Goal: Task Accomplishment & Management: Manage account settings

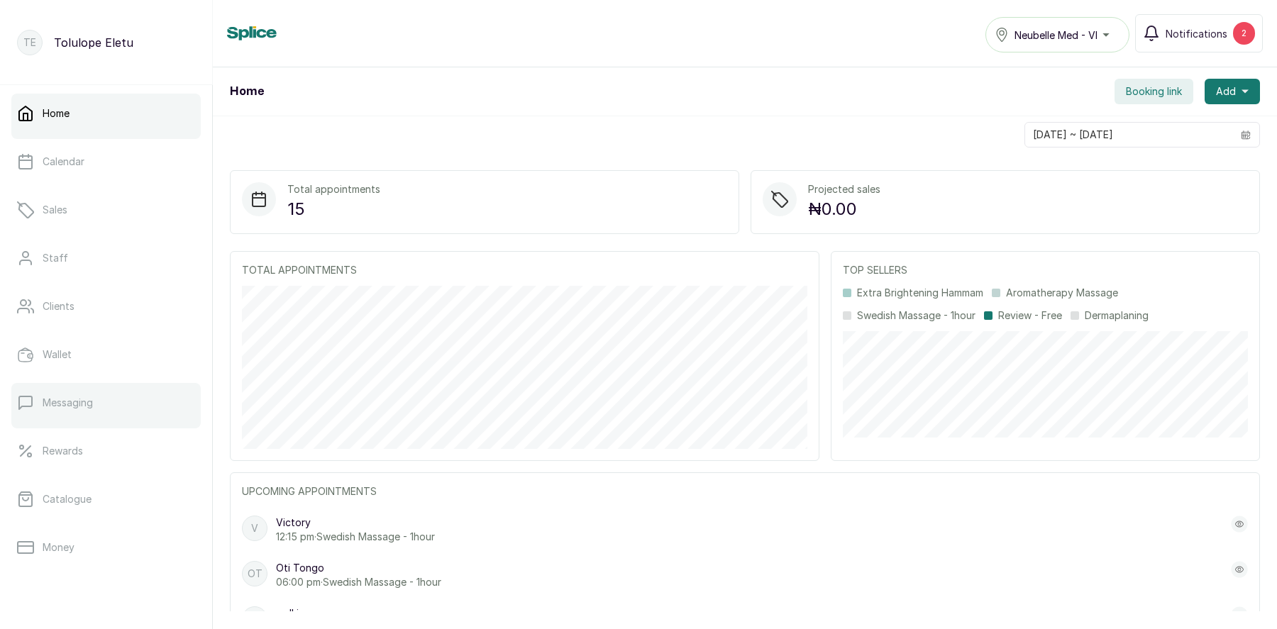
scroll to position [179, 0]
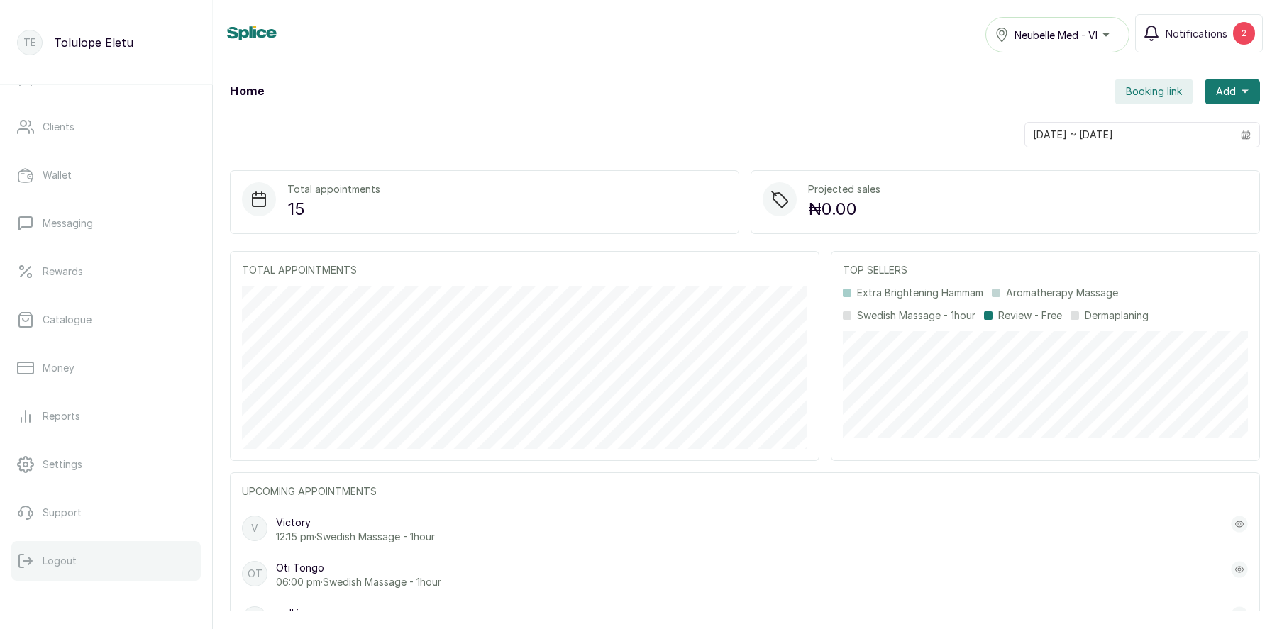
click at [87, 566] on button "Logout" at bounding box center [105, 561] width 189 height 40
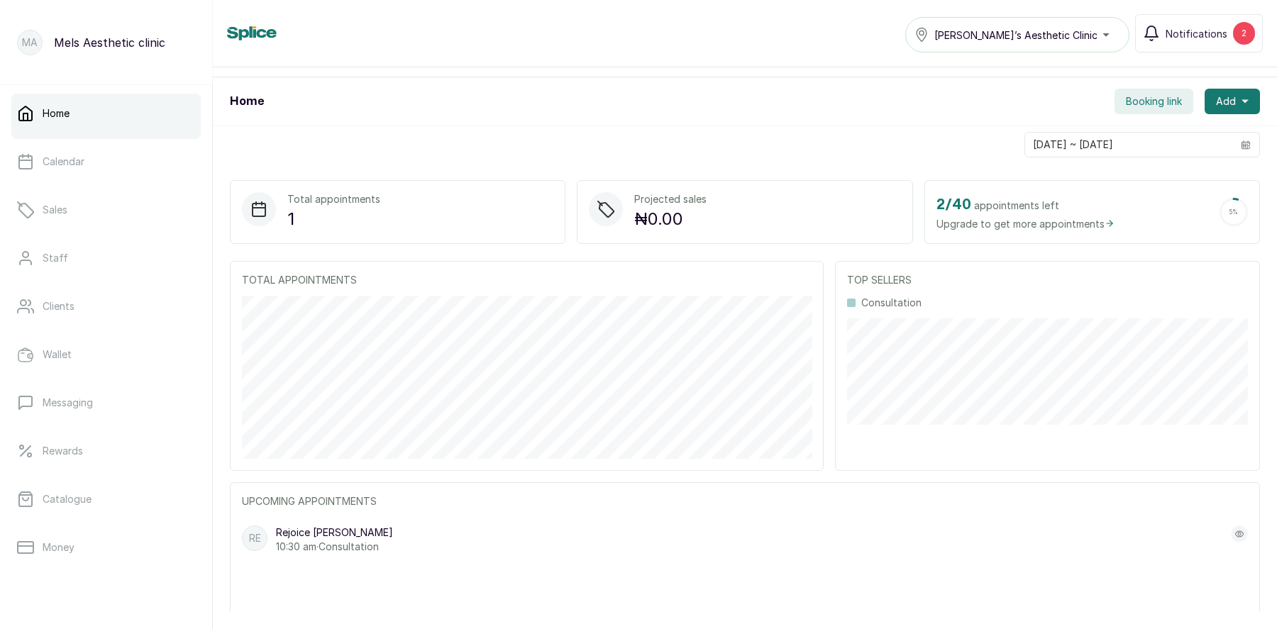
scroll to position [307, 0]
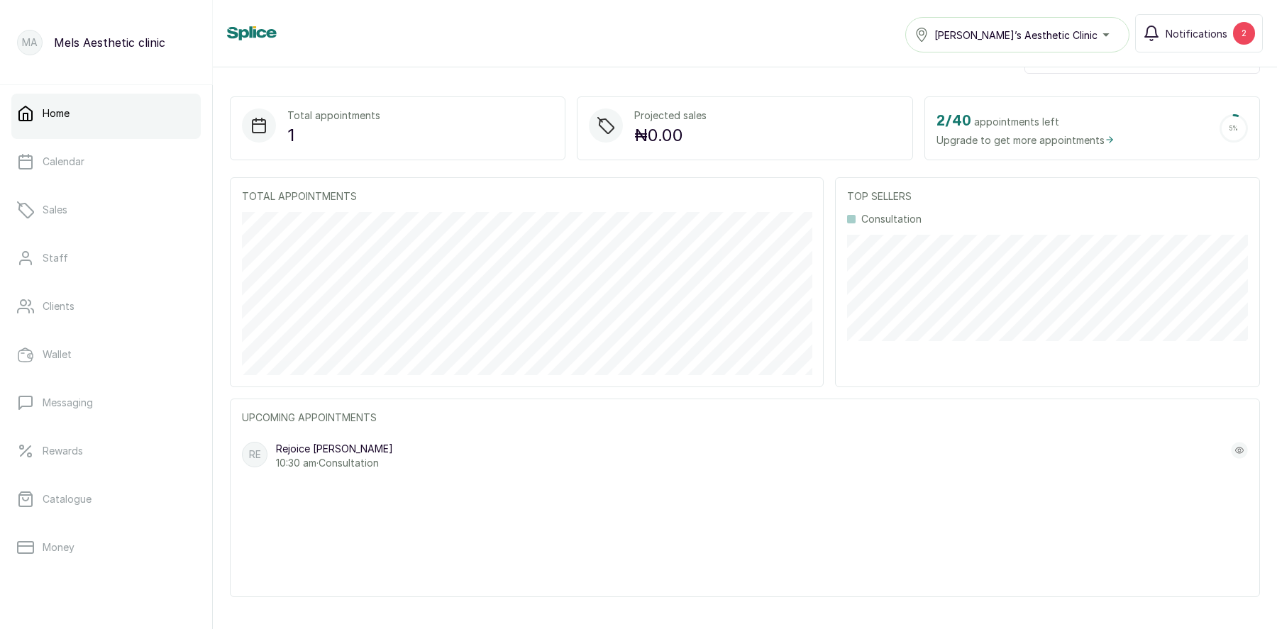
click at [355, 449] on p "Rejoice [PERSON_NAME]" at bounding box center [334, 449] width 117 height 14
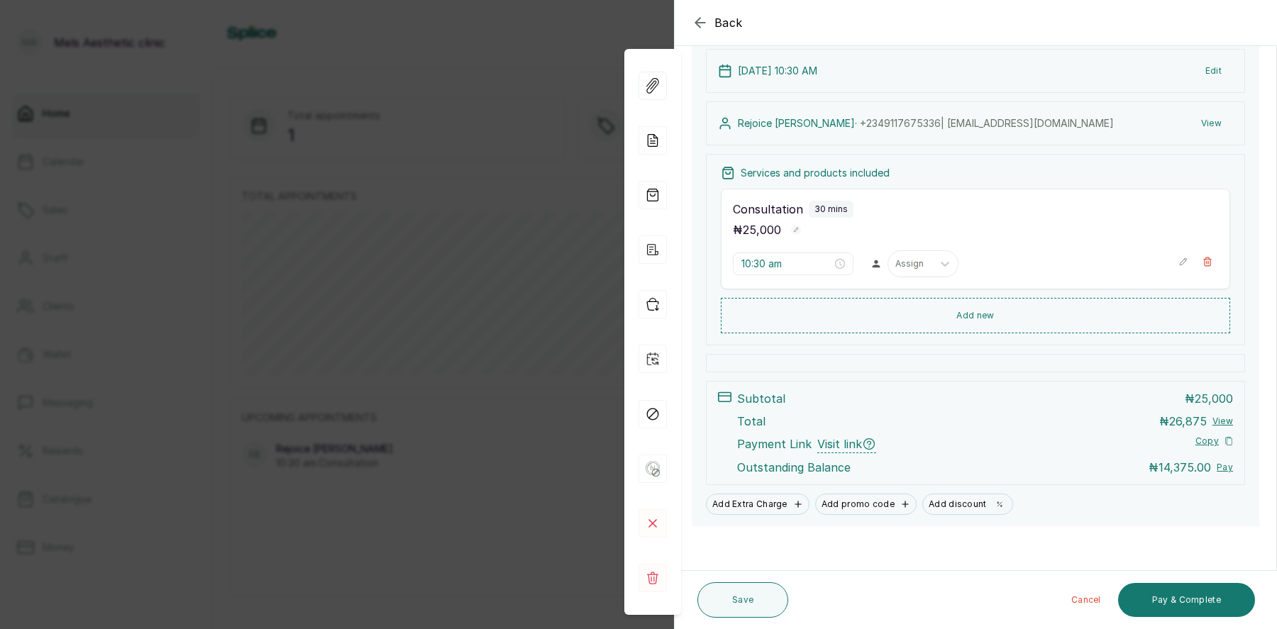
scroll to position [162, 0]
click at [692, 21] on icon "button" at bounding box center [700, 22] width 17 height 17
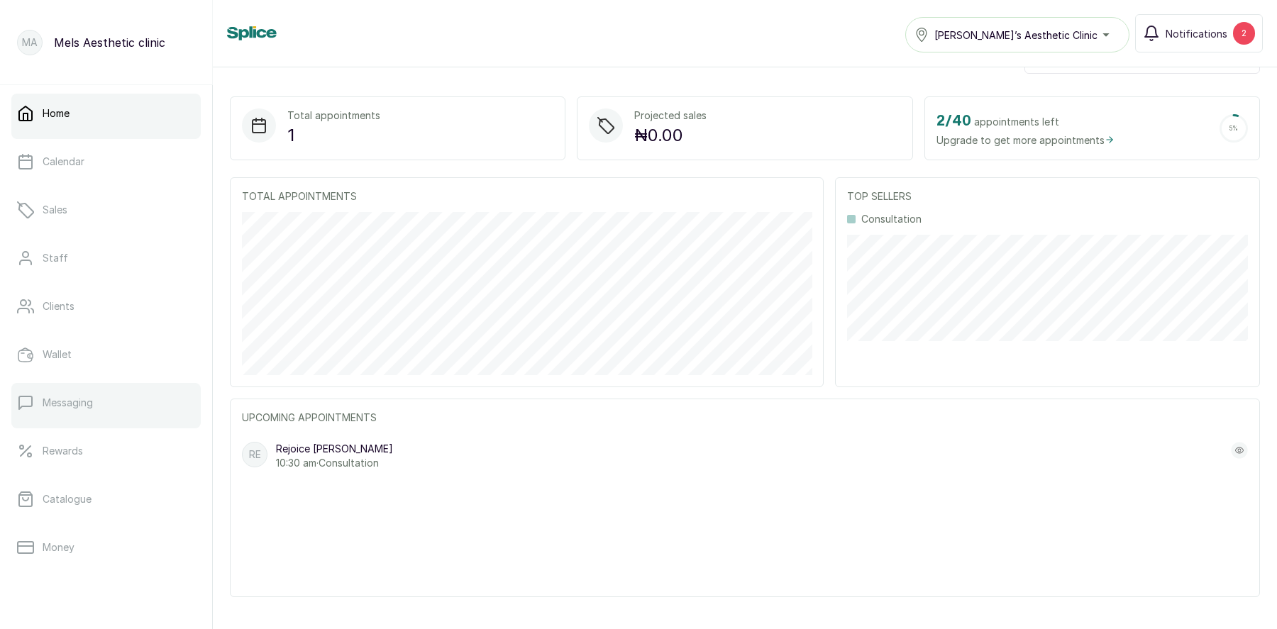
scroll to position [179, 0]
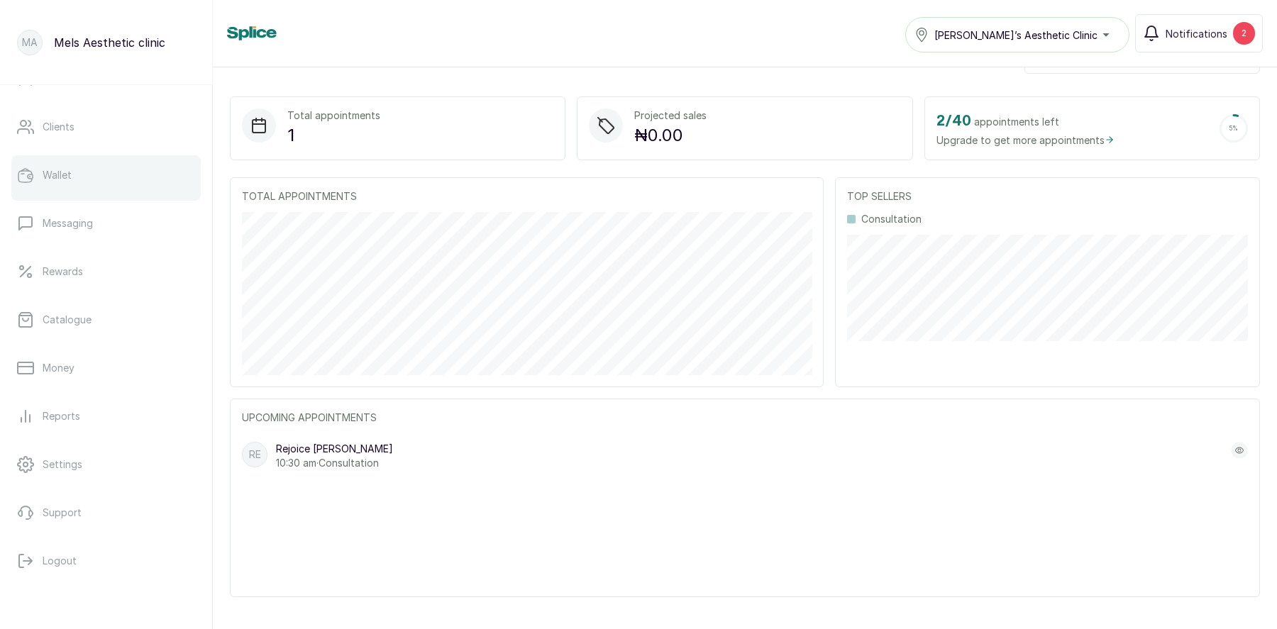
click at [53, 179] on p "Wallet" at bounding box center [57, 175] width 29 height 14
